Goal: Task Accomplishment & Management: Complete application form

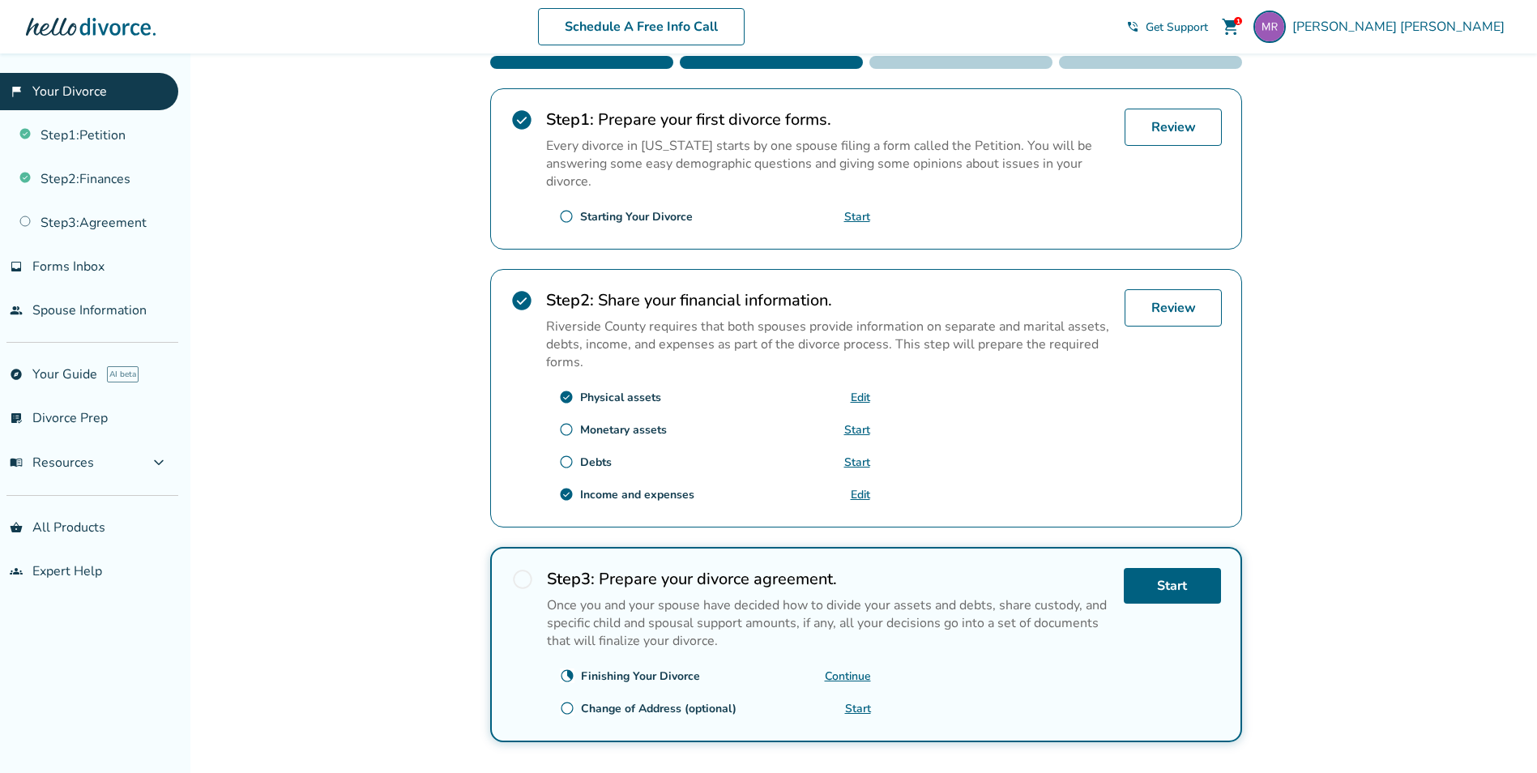
scroll to position [324, 0]
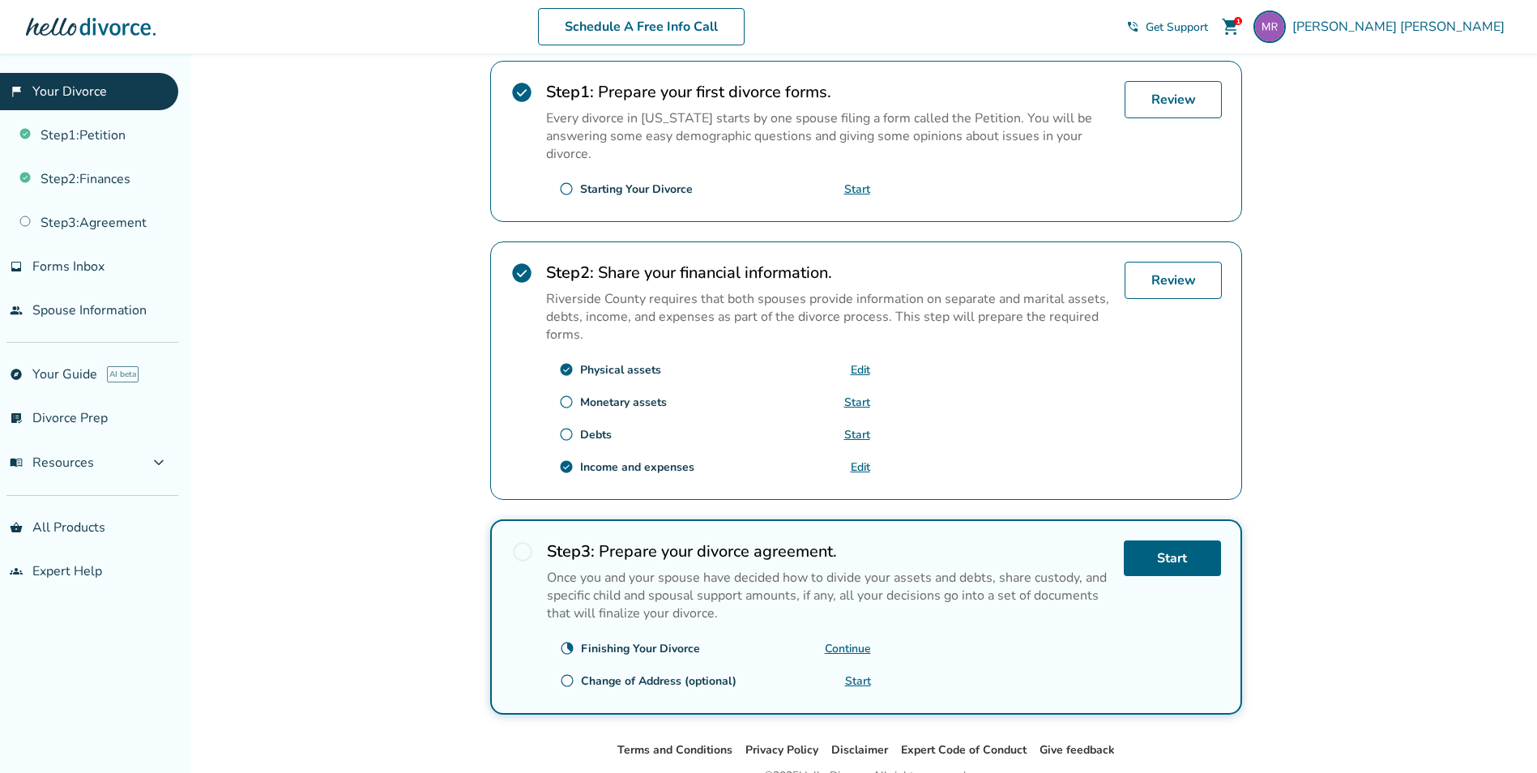
click at [845, 645] on link "Continue" at bounding box center [848, 648] width 46 height 15
click at [102, 223] on link "Step 3 : Agreement" at bounding box center [89, 222] width 178 height 37
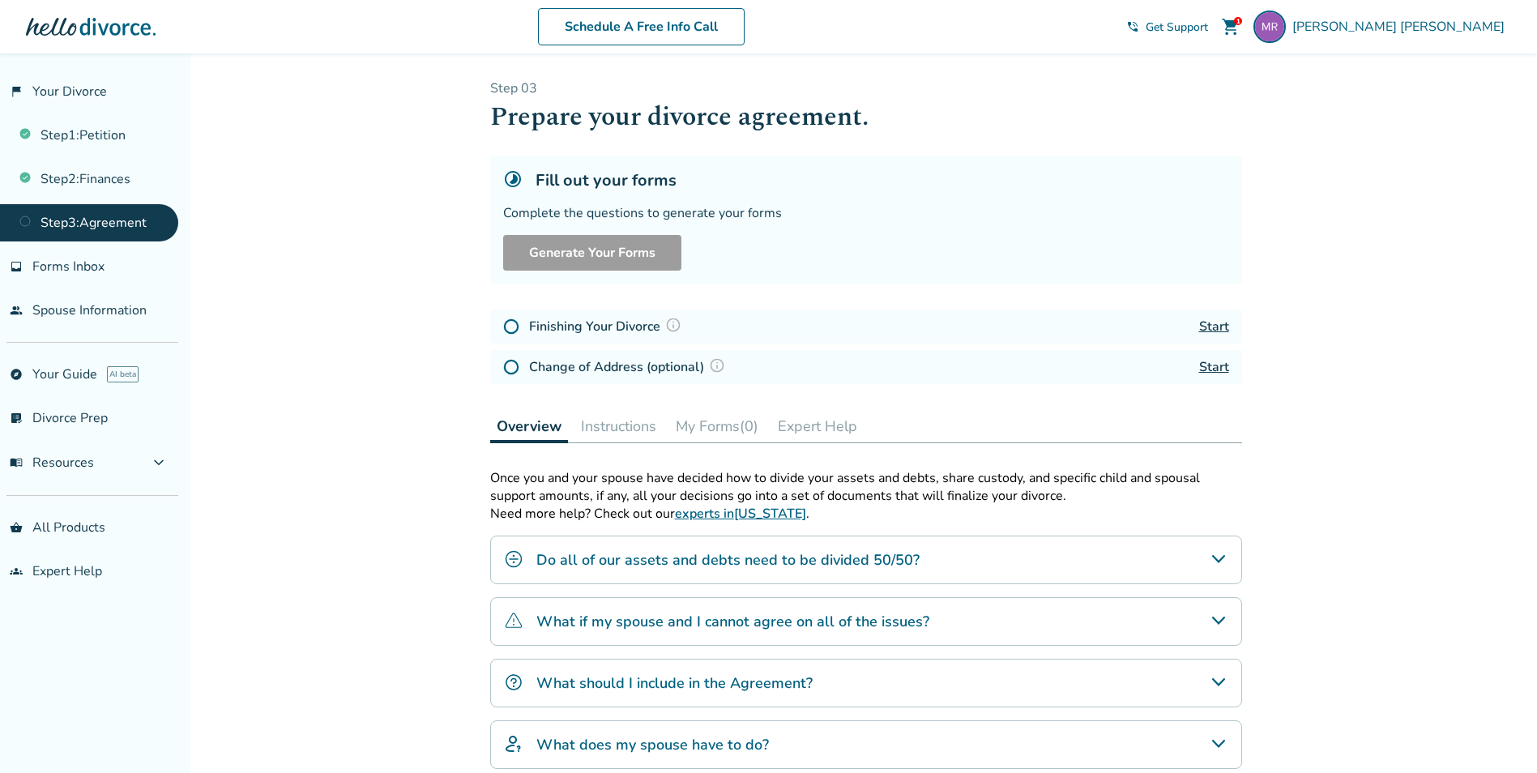
click at [625, 326] on h4 "Finishing Your Divorce" at bounding box center [607, 326] width 157 height 21
click at [511, 329] on img at bounding box center [511, 326] width 16 height 16
click at [511, 326] on img at bounding box center [511, 326] width 16 height 16
click at [1213, 324] on link "Start" at bounding box center [1214, 327] width 30 height 18
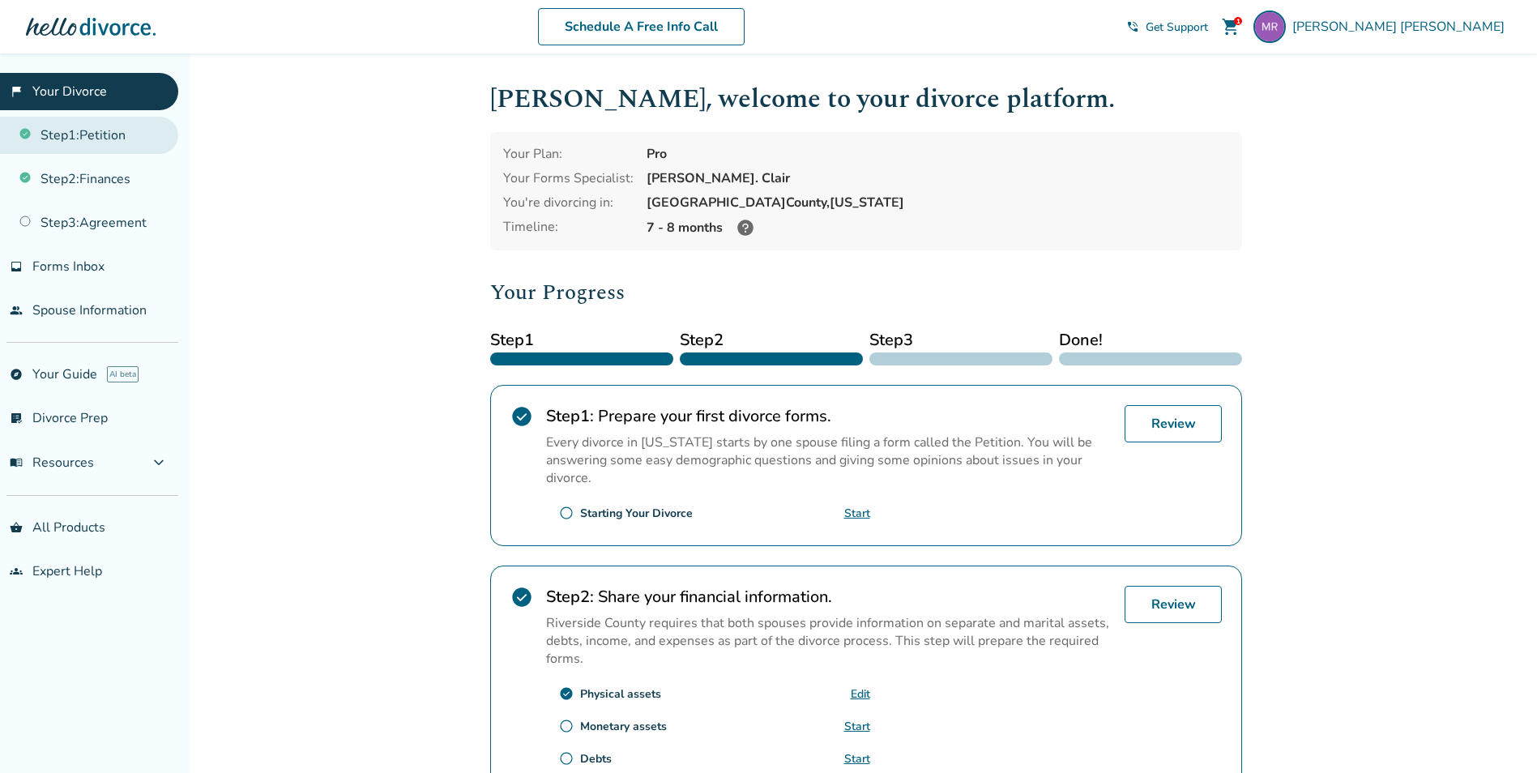
click at [113, 135] on link "Step 1 : Petition" at bounding box center [89, 135] width 178 height 37
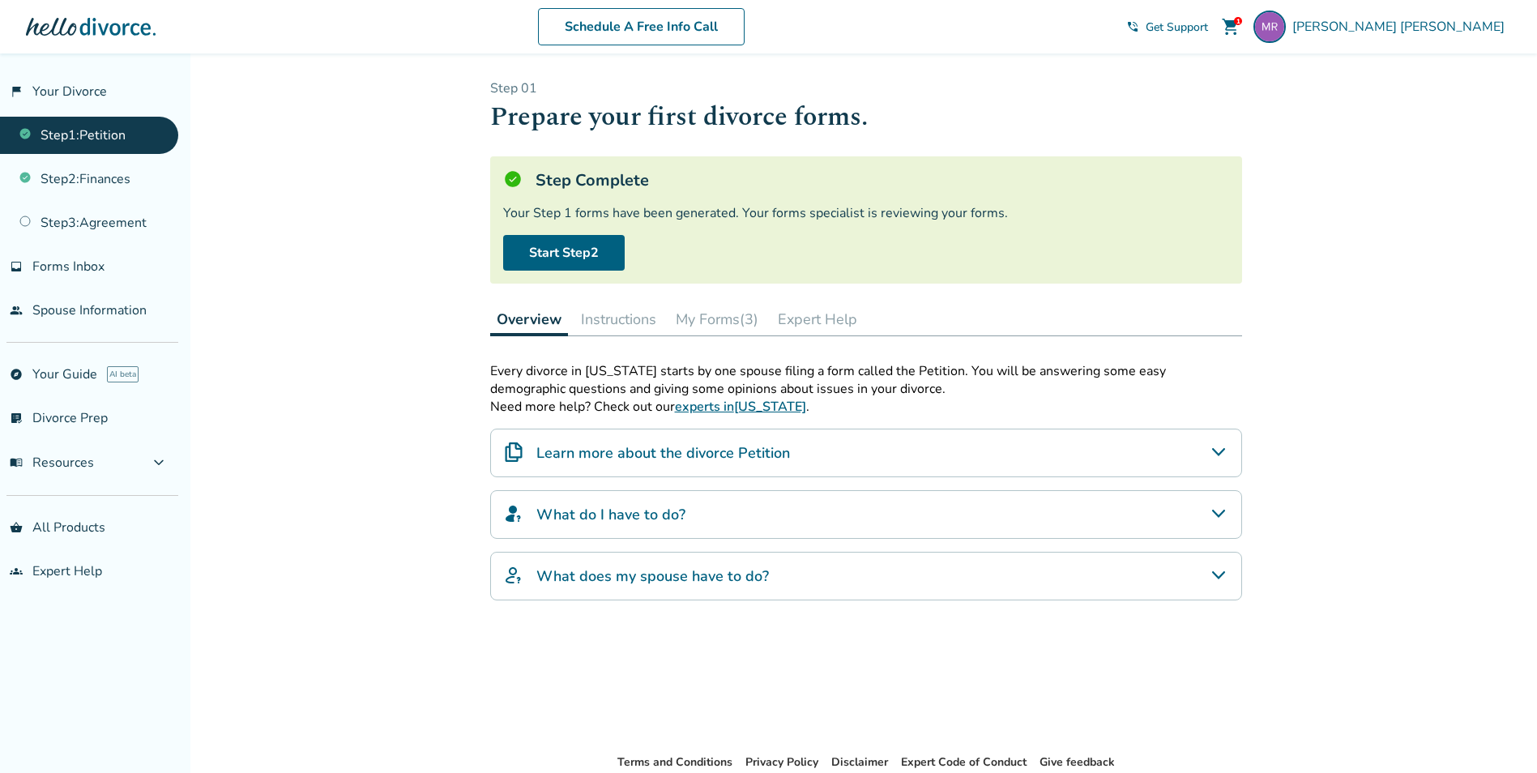
click at [714, 313] on button "My Forms (3)" at bounding box center [717, 319] width 96 height 32
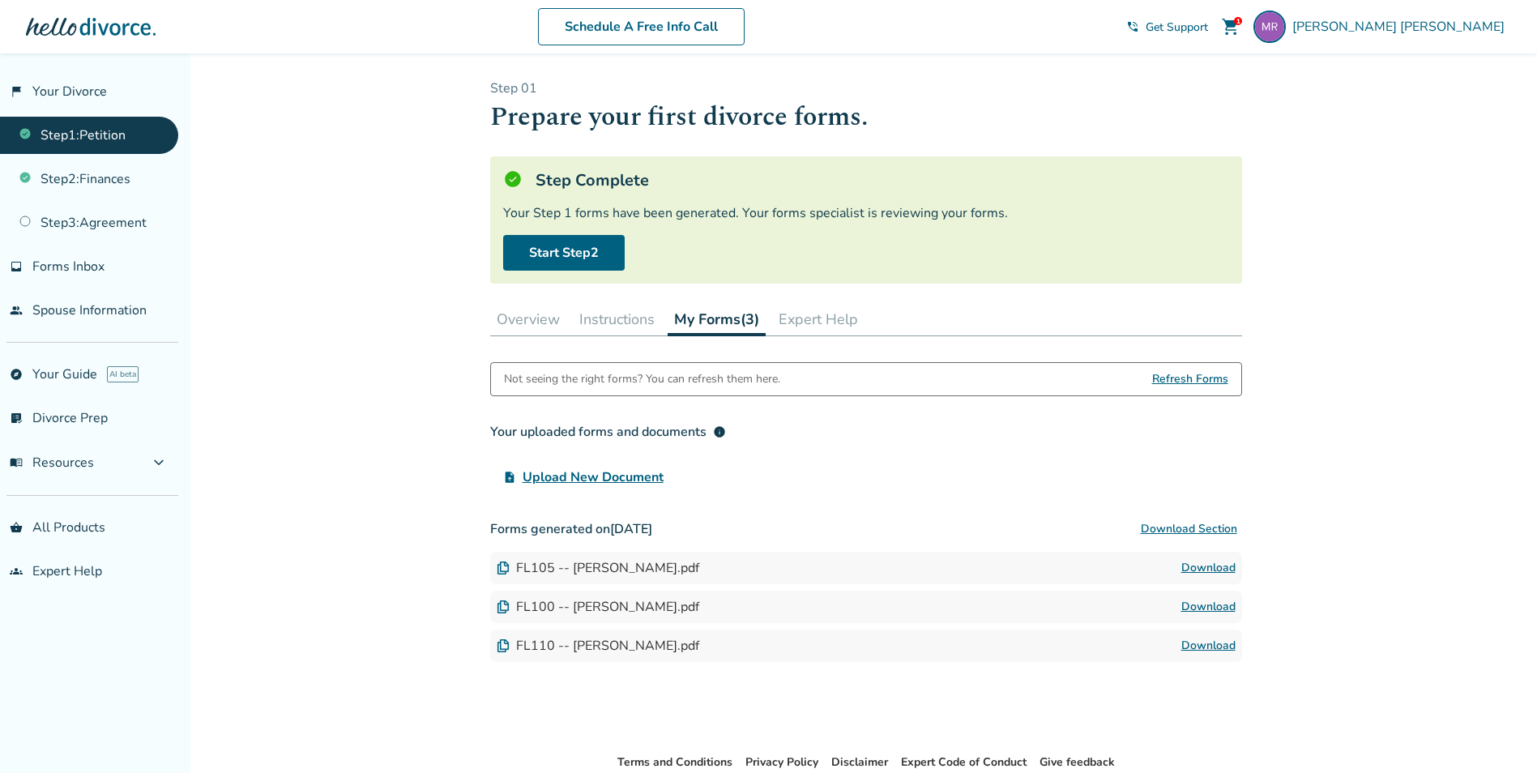
click at [1212, 564] on link "Download" at bounding box center [1209, 567] width 54 height 19
click at [1206, 605] on link "Download" at bounding box center [1209, 606] width 54 height 19
click at [1211, 642] on link "Download" at bounding box center [1209, 645] width 54 height 19
click at [101, 301] on link "people Spouse Information" at bounding box center [89, 310] width 178 height 37
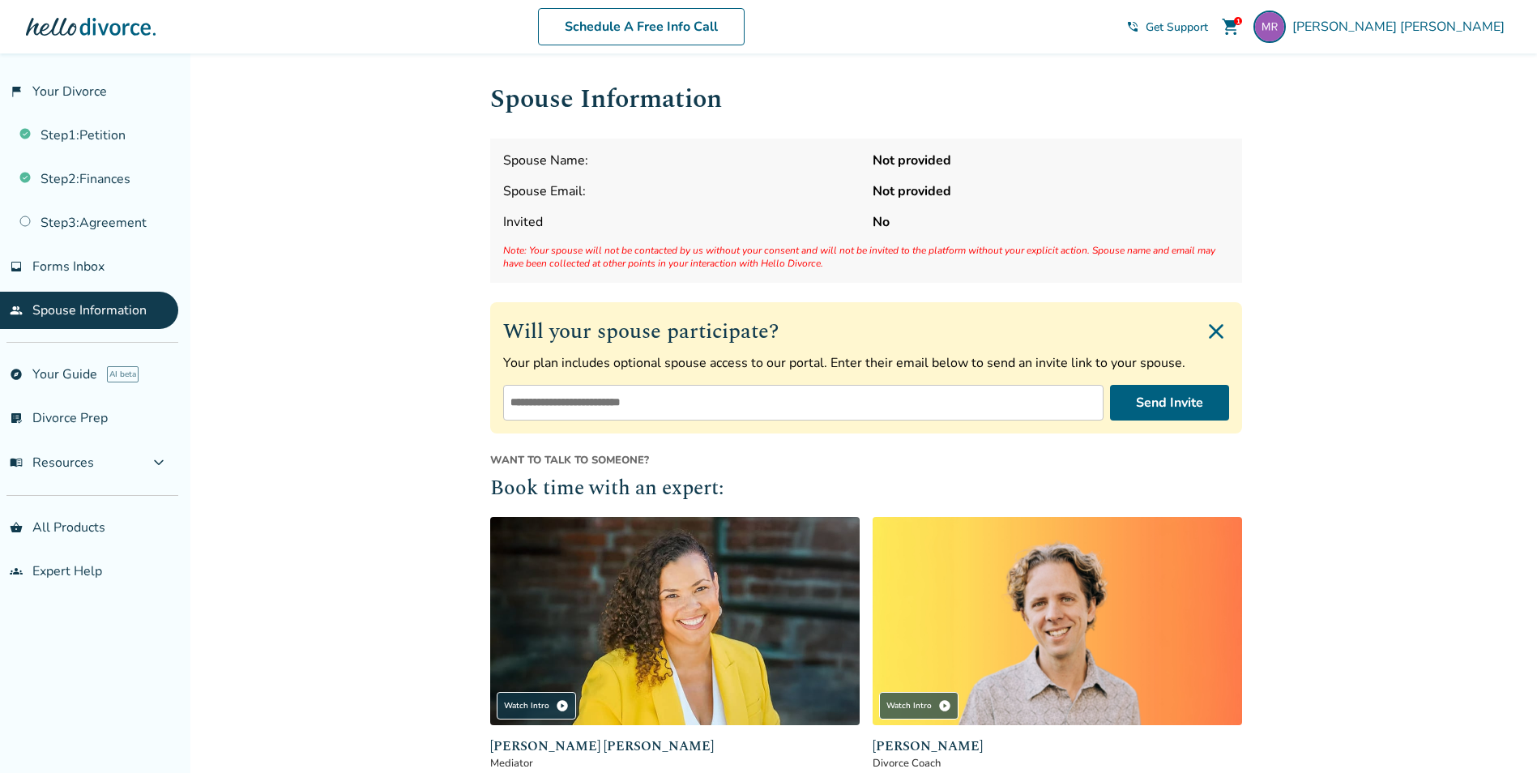
click at [760, 406] on input "email" at bounding box center [803, 403] width 600 height 36
click at [400, 374] on div "Added to cart Spouse Information Spouse Name: Not provided Spouse Email: Not pr…" at bounding box center [768, 539] width 1537 height 973
click at [139, 173] on link "Step 2 : Finances" at bounding box center [89, 178] width 178 height 37
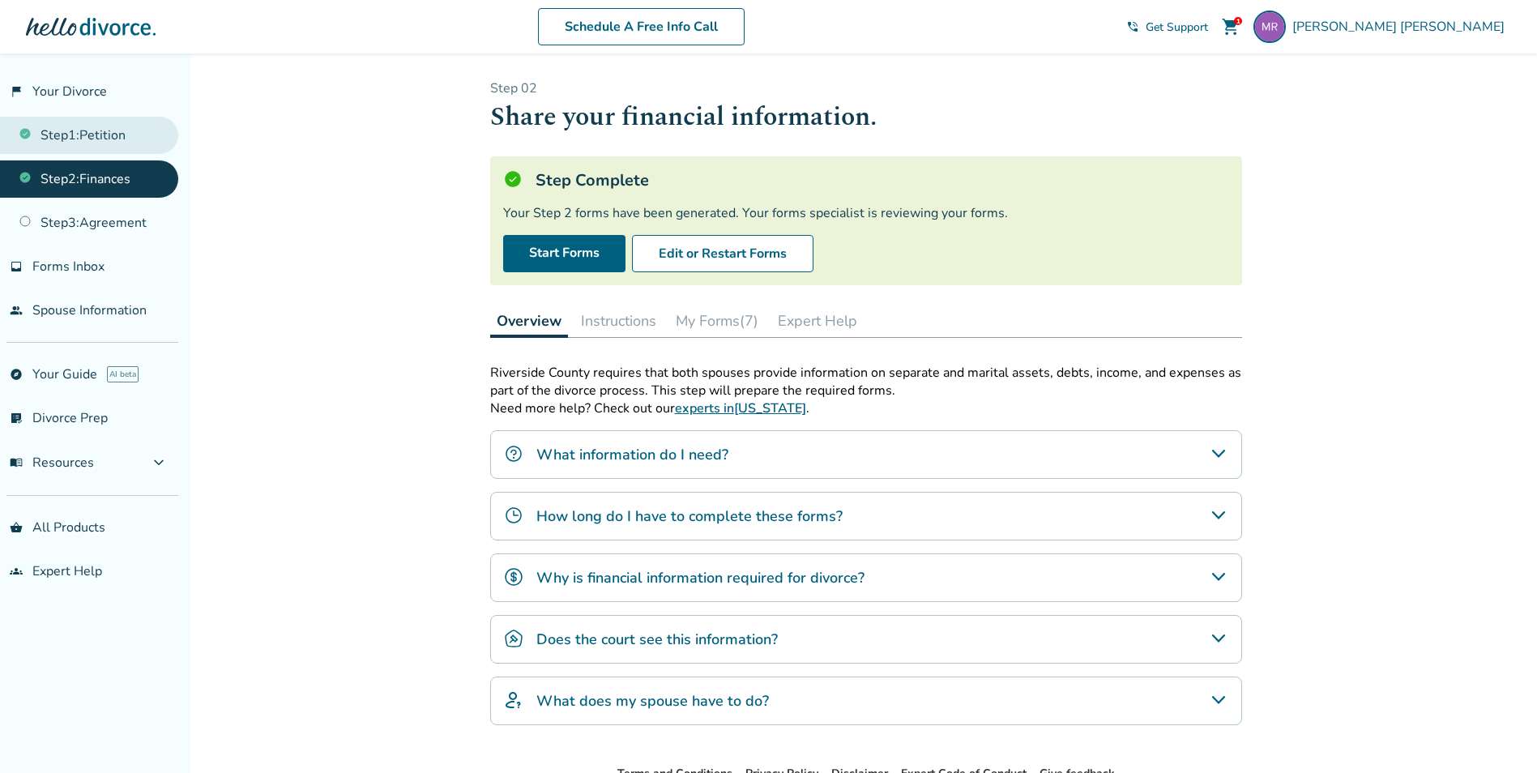
click at [123, 132] on link "Step 1 : Petition" at bounding box center [89, 135] width 178 height 37
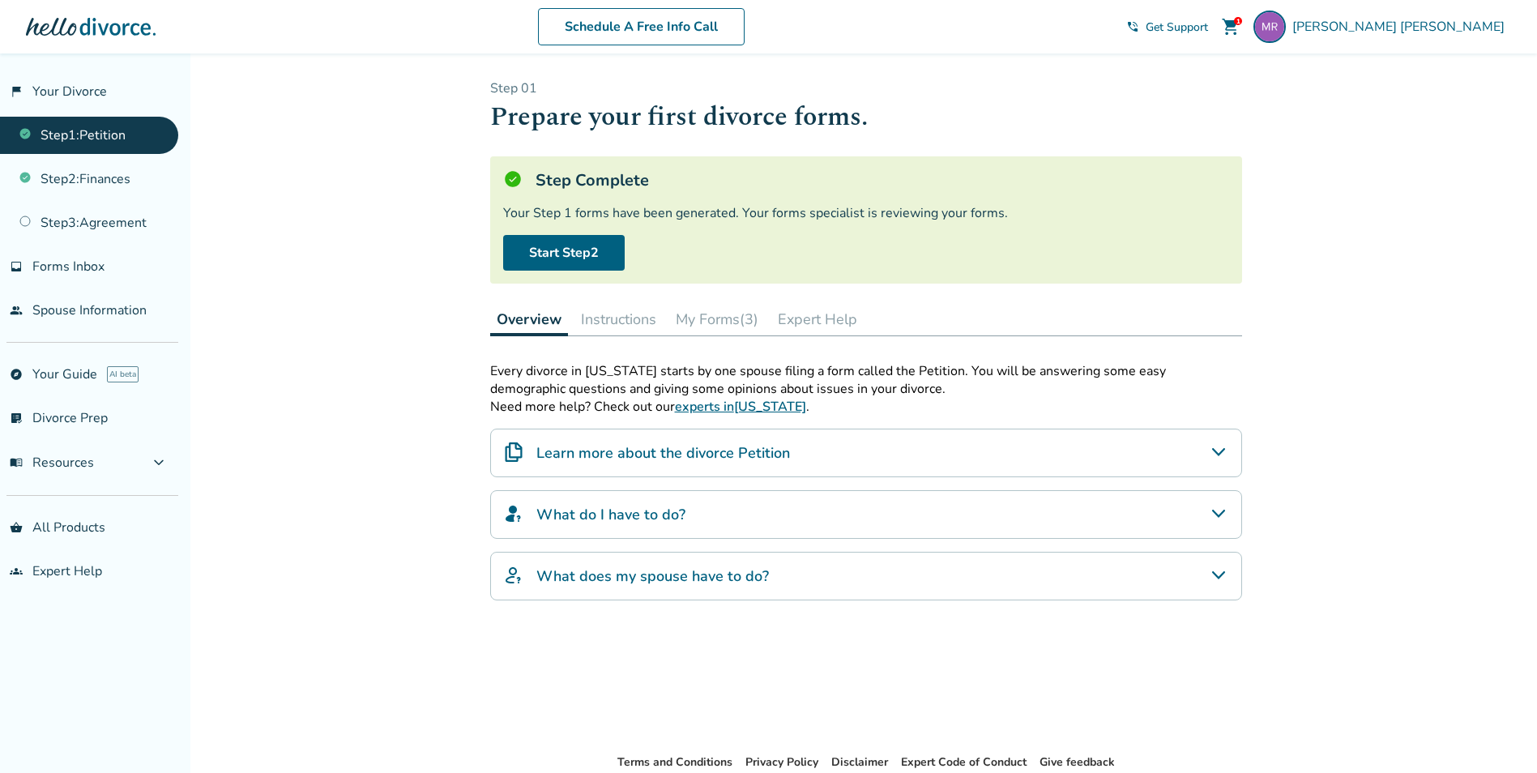
click at [709, 323] on button "My Forms (3)" at bounding box center [717, 319] width 96 height 32
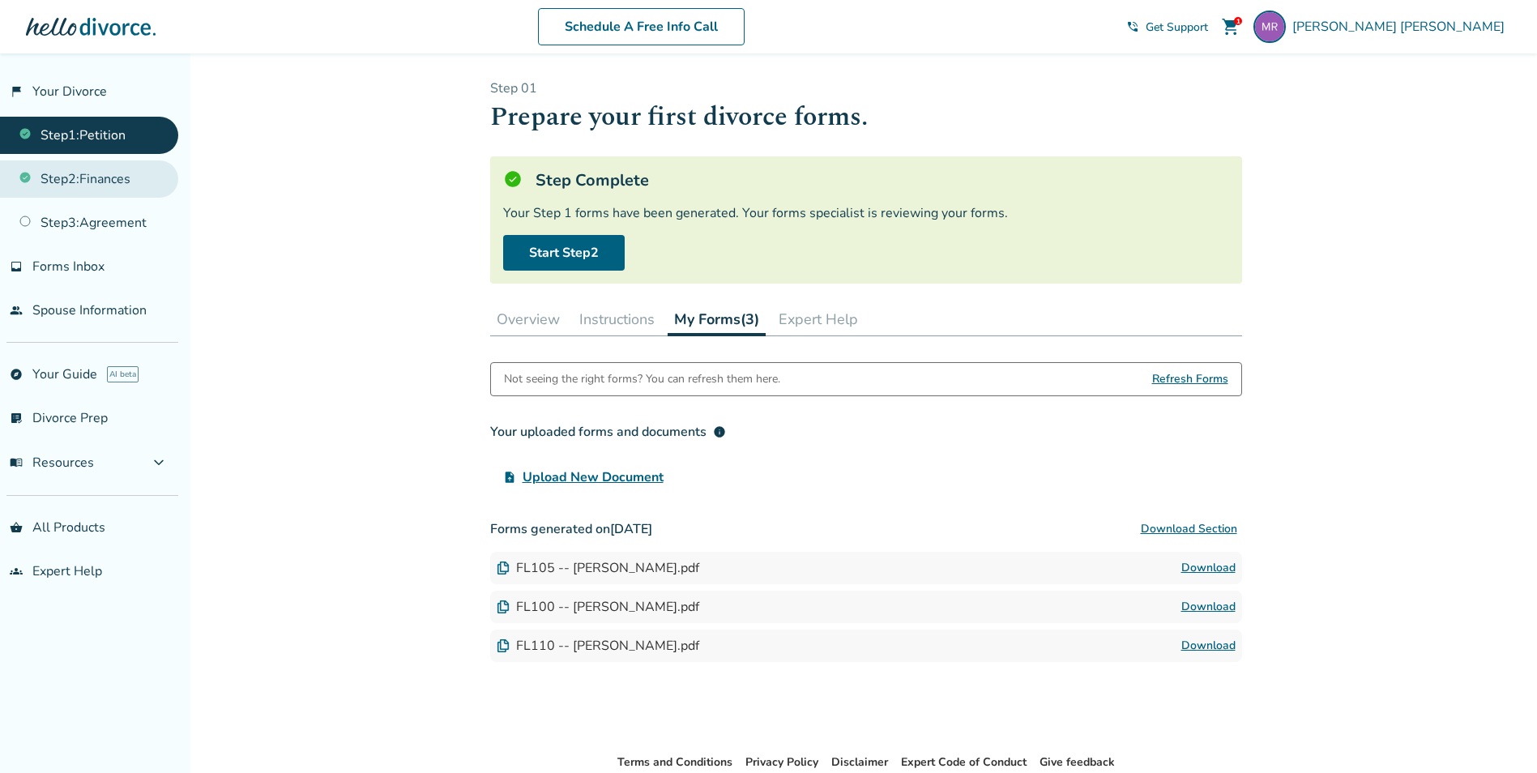
click at [126, 181] on link "Step 2 : Finances" at bounding box center [89, 178] width 178 height 37
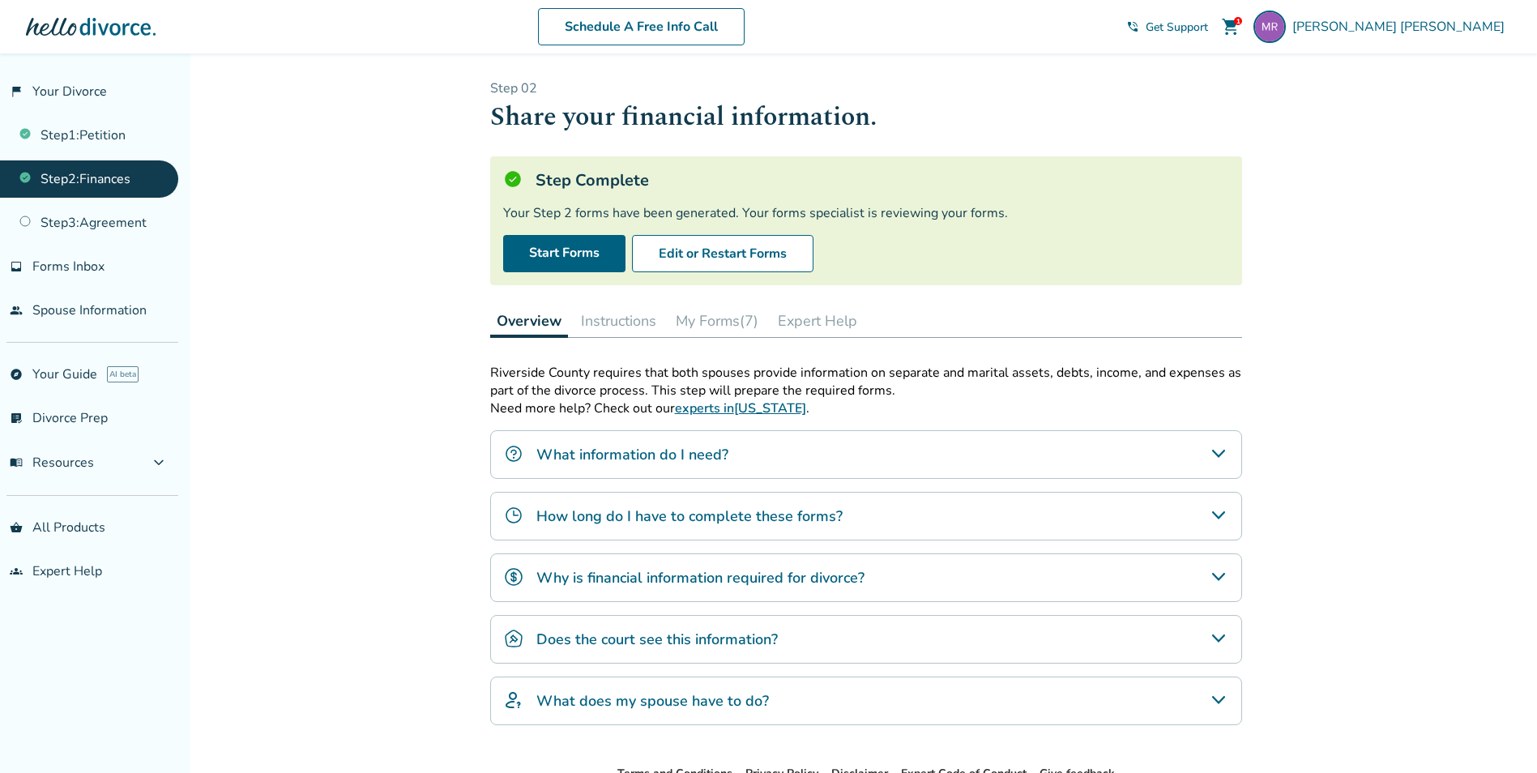
click at [716, 314] on button "My Forms (7)" at bounding box center [717, 321] width 96 height 32
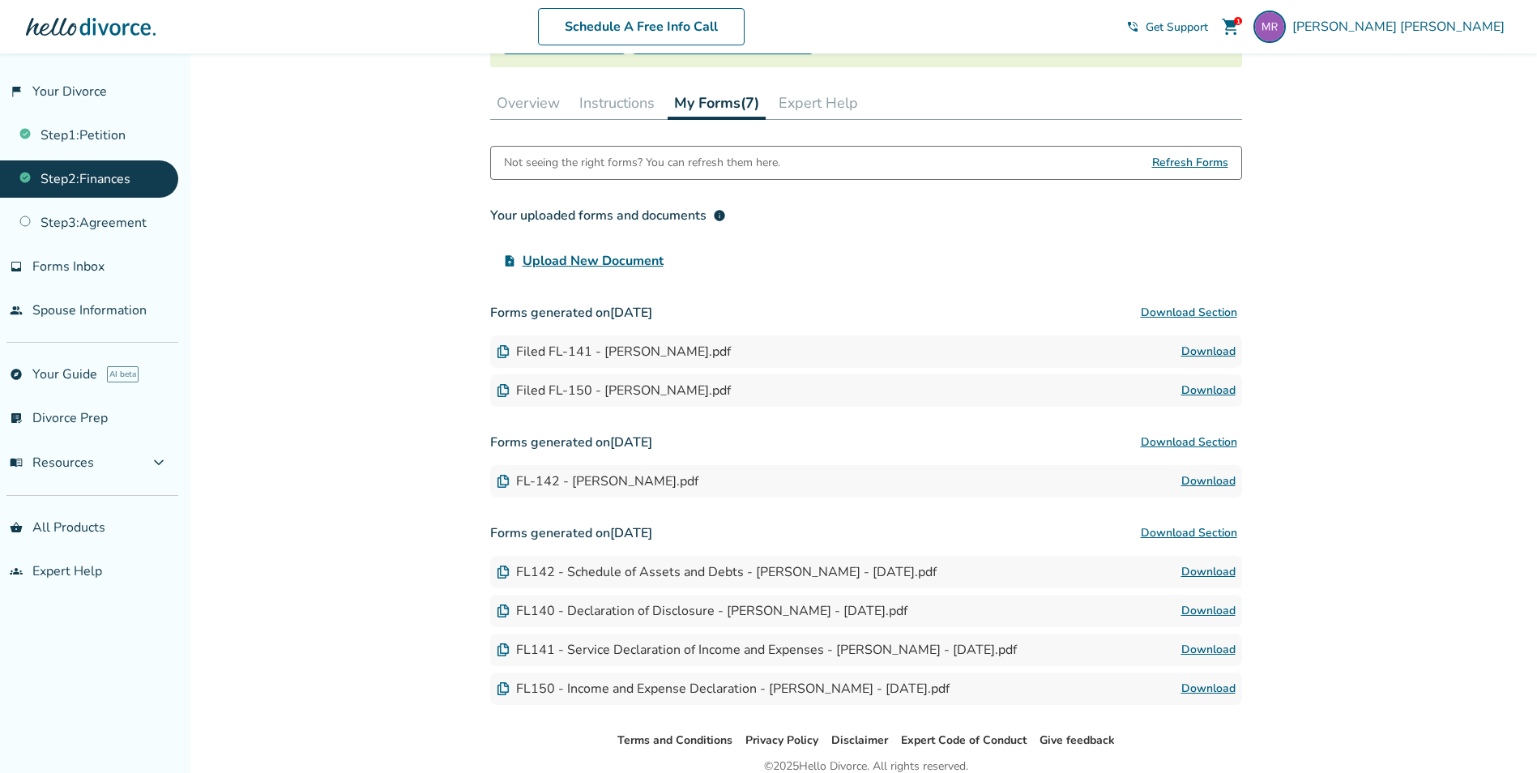
scroll to position [243, 0]
